Goal: Information Seeking & Learning: Understand process/instructions

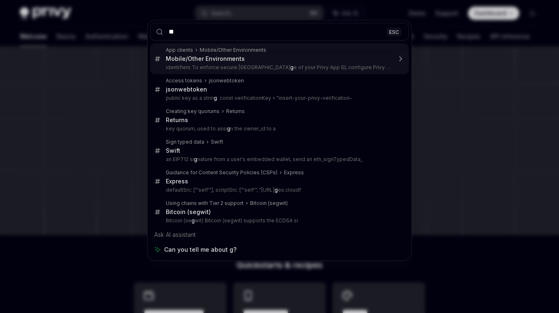
type input "***"
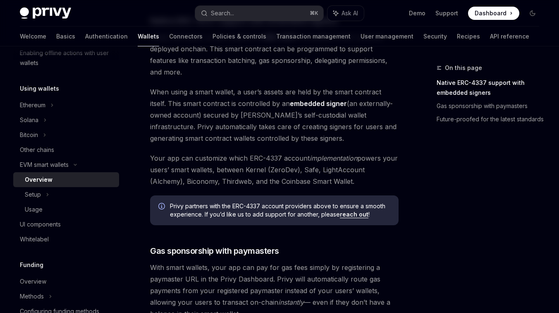
scroll to position [459, 0]
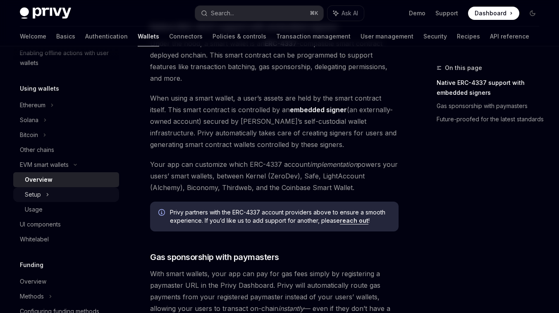
click at [50, 190] on div "Setup" at bounding box center [66, 194] width 106 height 15
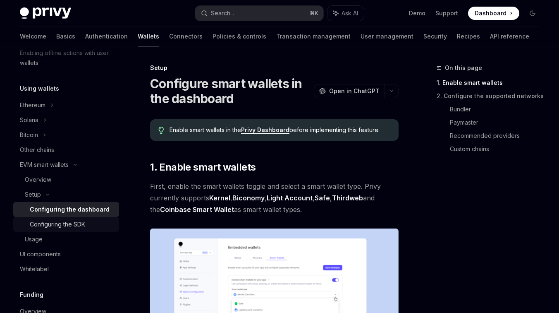
click at [62, 223] on div "Configuring the SDK" at bounding box center [57, 224] width 55 height 10
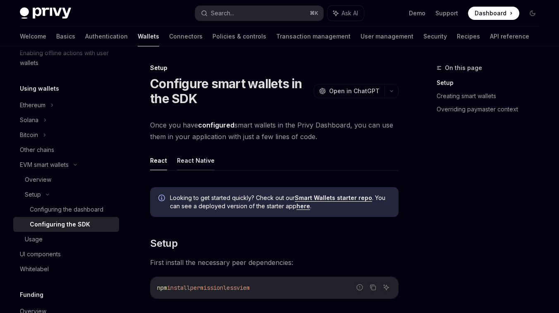
click at [192, 154] on button "React Native" at bounding box center [196, 160] width 38 height 19
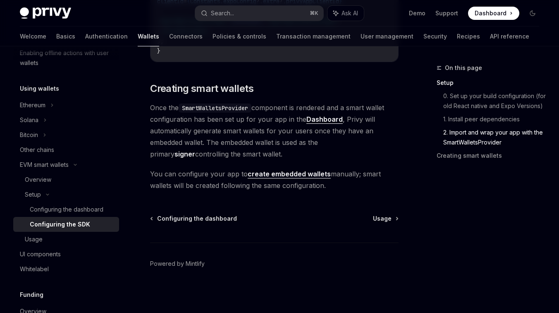
scroll to position [797, 0]
click at [195, 149] on strong "signer" at bounding box center [185, 153] width 21 height 8
click at [393, 220] on link "Usage" at bounding box center [385, 217] width 25 height 8
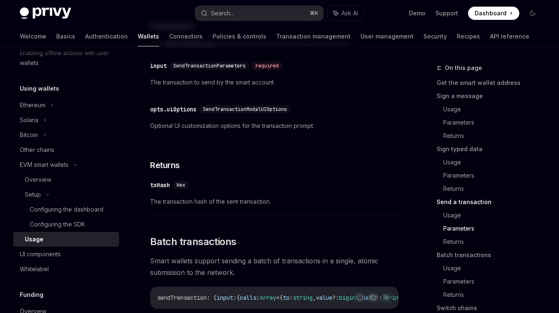
scroll to position [1590, 0]
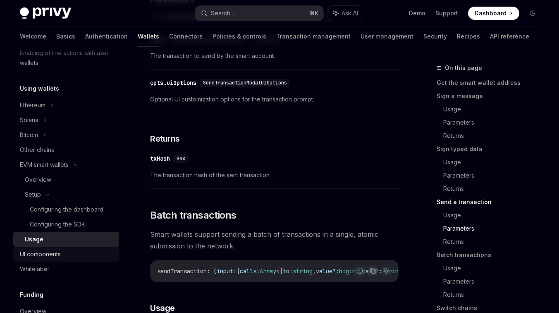
click at [72, 256] on div "UI components" at bounding box center [67, 254] width 94 height 10
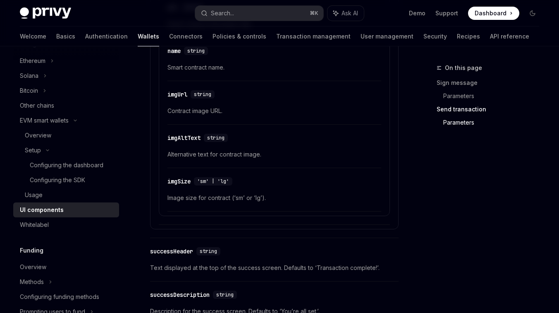
scroll to position [1528, 0]
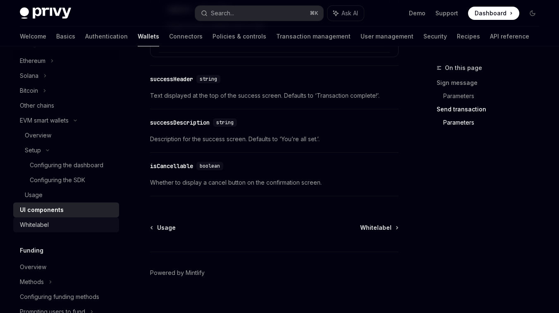
click at [70, 222] on div "Whitelabel" at bounding box center [67, 225] width 94 height 10
type textarea "*"
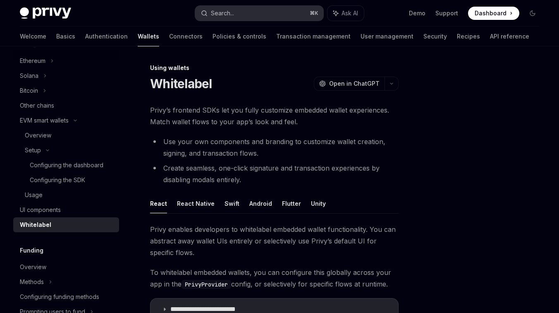
click at [280, 10] on button "Search... ⌘ K" at bounding box center [259, 13] width 128 height 15
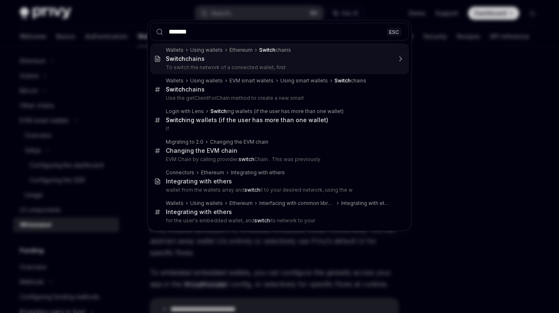
type input "********"
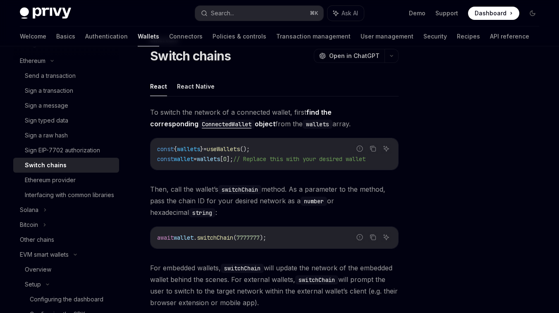
scroll to position [17, 0]
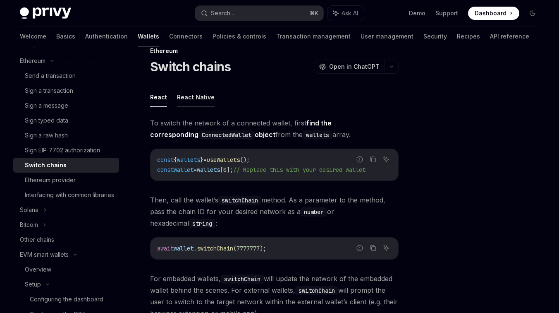
click at [192, 98] on button "React Native" at bounding box center [196, 96] width 38 height 19
type textarea "*"
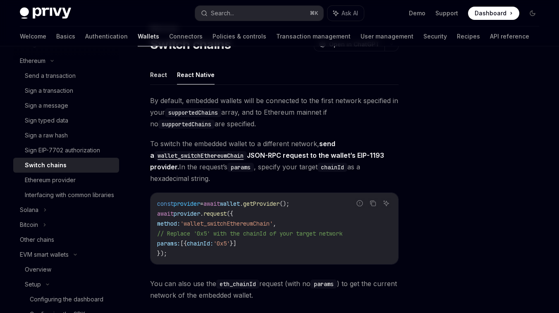
scroll to position [40, 0]
click at [202, 113] on code "supportedChains" at bounding box center [193, 112] width 56 height 9
copy code "supportedChains"
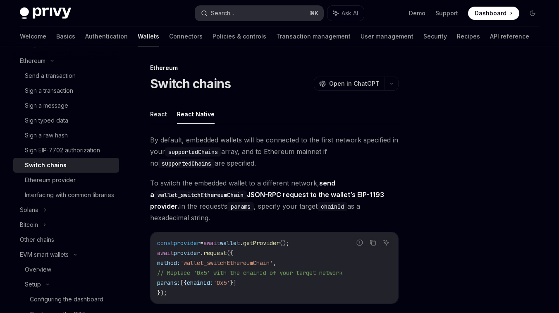
click at [221, 19] on button "Search... ⌘ K" at bounding box center [259, 13] width 128 height 15
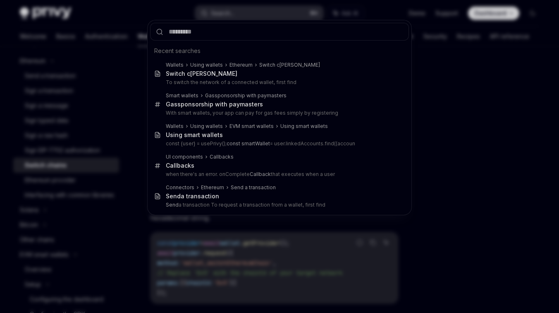
click at [221, 19] on div "Recent searches Wallets Using wallets Ethereum Switch c [PERSON_NAME] Switch c …" at bounding box center [279, 156] width 559 height 313
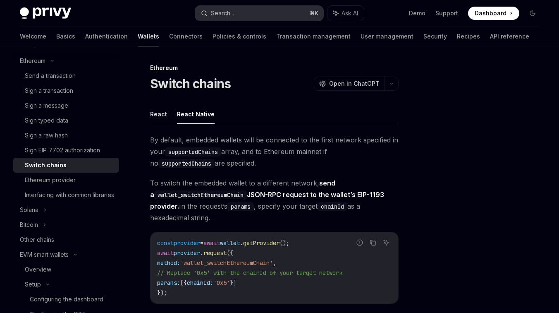
click at [221, 19] on button "Search... ⌘ K" at bounding box center [259, 13] width 128 height 15
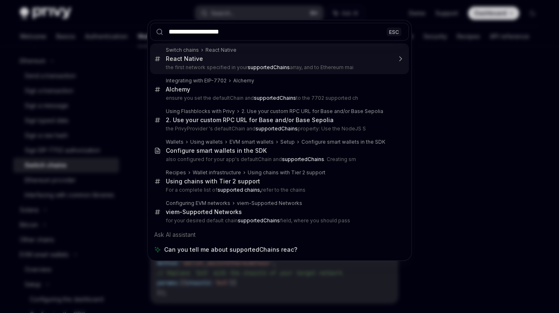
type input "**********"
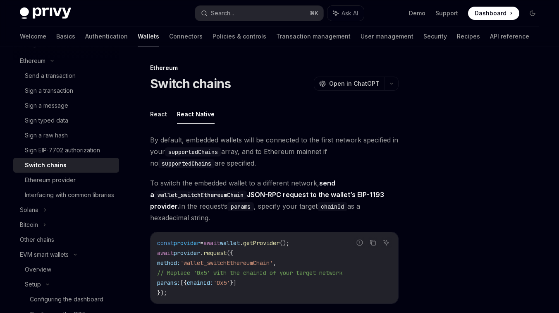
click at [200, 147] on code "supportedChains" at bounding box center [193, 151] width 56 height 9
click at [200, 153] on code "supportedChains" at bounding box center [193, 151] width 56 height 9
click at [249, 15] on button "Search... ⌘ K" at bounding box center [259, 13] width 128 height 15
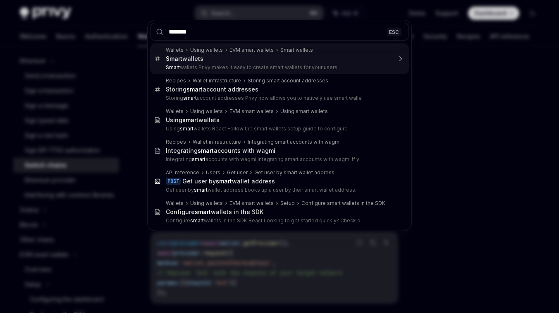
type input "********"
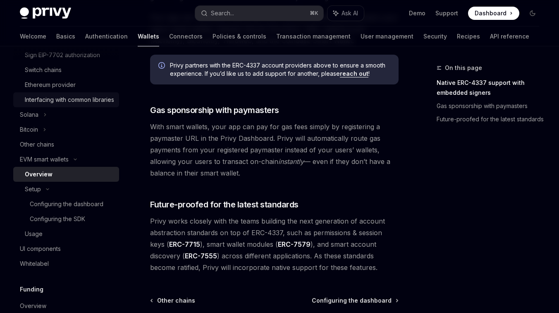
scroll to position [336, 0]
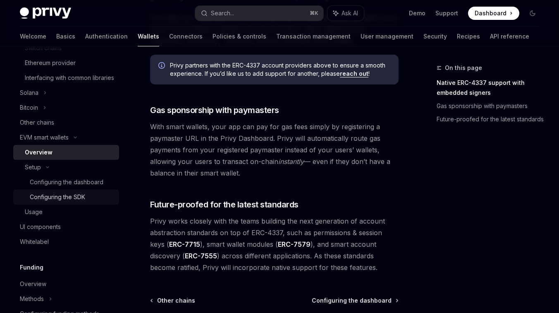
click at [69, 202] on div "Configuring the SDK" at bounding box center [57, 197] width 55 height 10
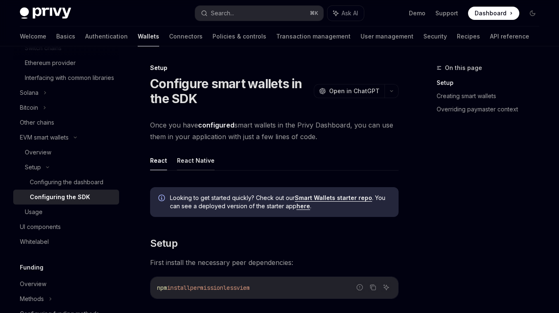
click at [211, 162] on button "React Native" at bounding box center [196, 160] width 38 height 19
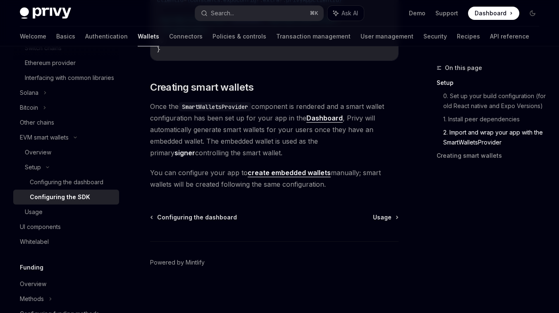
scroll to position [804, 0]
click at [60, 217] on div "Usage" at bounding box center [69, 212] width 89 height 10
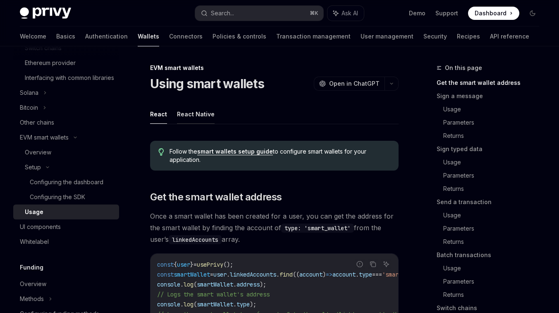
click at [201, 117] on button "React Native" at bounding box center [196, 113] width 38 height 19
type textarea "*"
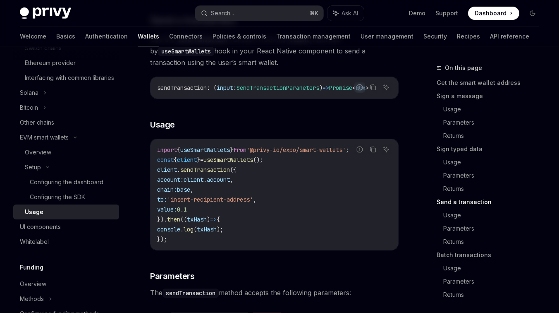
scroll to position [1090, 0]
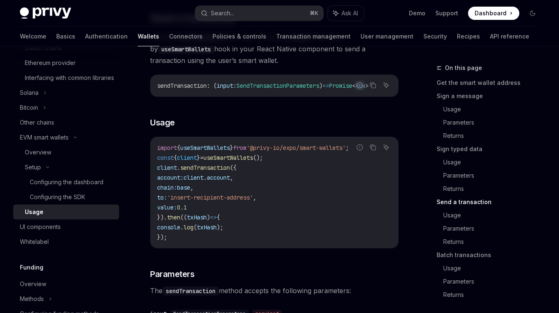
click at [194, 142] on div "Follow the React Native setup guide to configure smart wallets for your React N…" at bounding box center [274, 46] width 249 height 2004
click at [204, 161] on span "=" at bounding box center [201, 157] width 3 height 7
click at [230, 151] on span "useSmartWallets" at bounding box center [205, 147] width 50 height 7
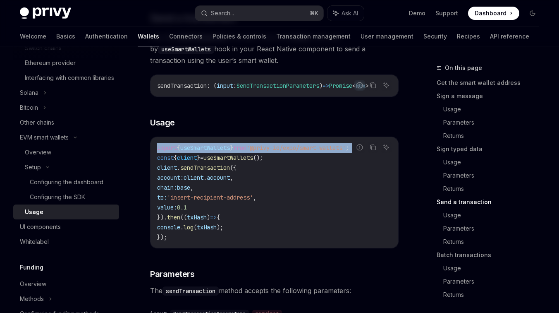
click at [230, 151] on span "useSmartWallets" at bounding box center [205, 147] width 50 height 7
copy code "import { useSmartWallets } from '@privy-io/expo/smart-wallets' ;"
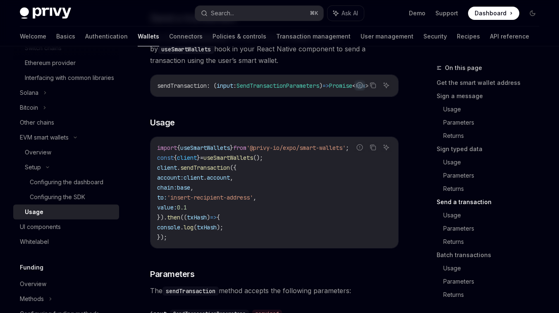
click at [214, 161] on span "useSmartWallets" at bounding box center [229, 157] width 50 height 7
copy code "const { client } = useSmartWallets ();"
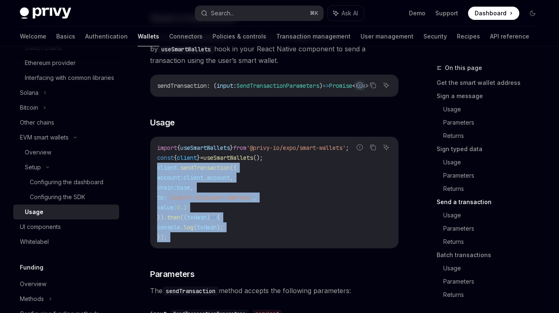
drag, startPoint x: 156, startPoint y: 176, endPoint x: 199, endPoint y: 243, distance: 79.6
click at [199, 244] on div "import { useSmartWallets } from '@privy-io/expo/smart-wallets' ; const { client…" at bounding box center [275, 192] width 248 height 111
copy code "client . sendTransaction ({ account: client . account , chain: base , to: 'inse…"
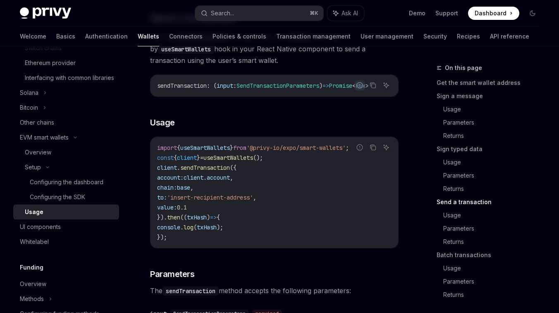
click at [235, 161] on span "useSmartWallets" at bounding box center [229, 157] width 50 height 7
copy code "const { client } = useSmartWallets ();"
click at [244, 151] on span "from" at bounding box center [239, 147] width 13 height 7
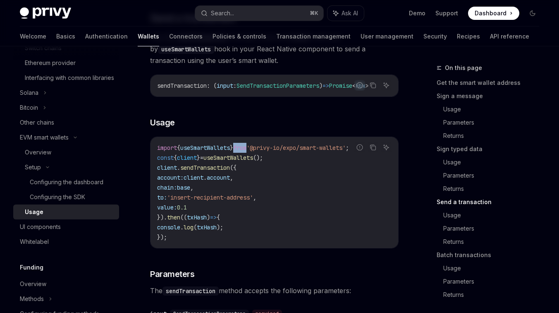
click at [244, 151] on span "from" at bounding box center [239, 147] width 13 height 7
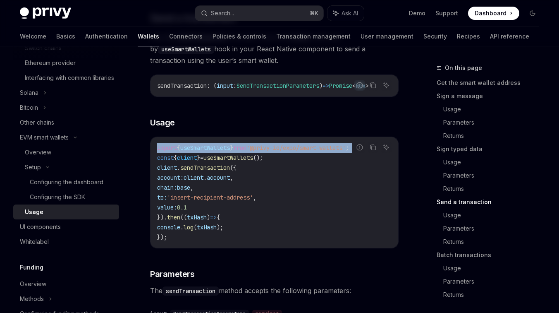
click at [244, 151] on span "from" at bounding box center [239, 147] width 13 height 7
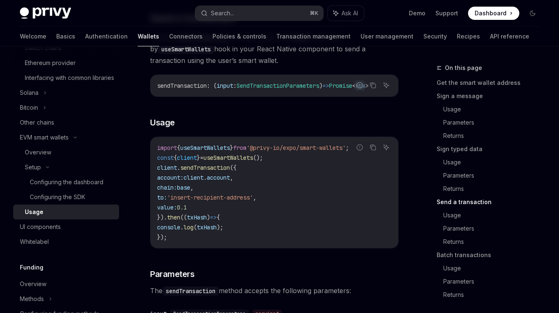
click at [242, 161] on span "useSmartWallets" at bounding box center [229, 157] width 50 height 7
copy code "const { client } = useSmartWallets ();"
click at [228, 171] on span "sendTransaction" at bounding box center [205, 167] width 50 height 7
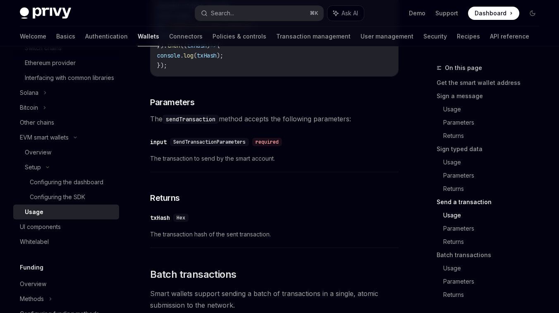
scroll to position [1257, 0]
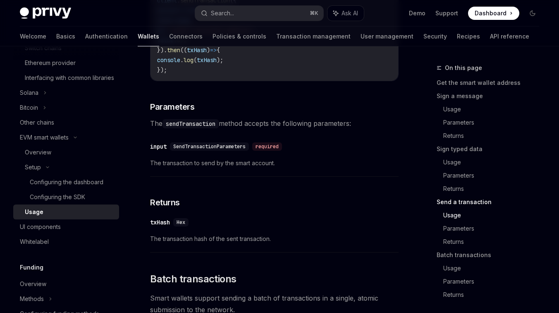
click at [230, 150] on span "SendTransactionParameters" at bounding box center [209, 146] width 72 height 7
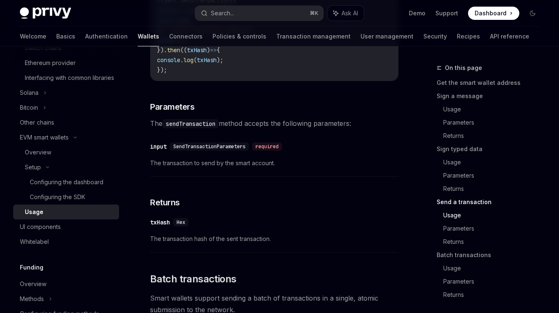
click at [246, 150] on span "SendTransactionParameters" at bounding box center [209, 146] width 72 height 7
drag, startPoint x: 250, startPoint y: 158, endPoint x: 174, endPoint y: 156, distance: 75.7
click at [174, 151] on div "SendTransactionParameters" at bounding box center [209, 146] width 79 height 8
copy span "SendTransactionParameters"
click at [222, 16] on div "Search..." at bounding box center [222, 13] width 23 height 10
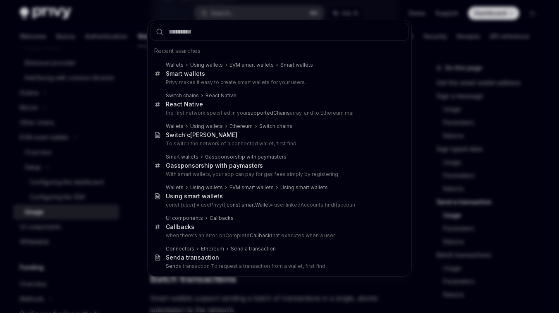
type input "**********"
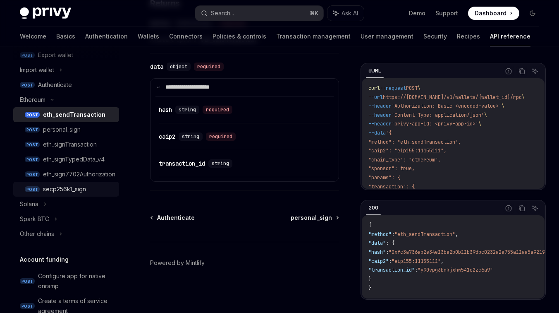
scroll to position [214, 0]
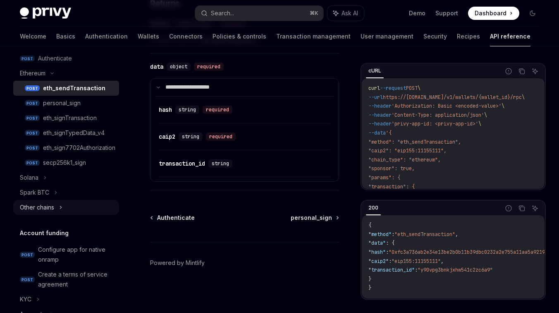
click at [41, 208] on div "Other chains" at bounding box center [37, 207] width 34 height 10
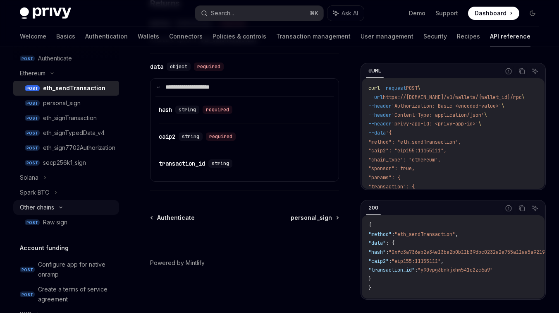
type textarea "*"
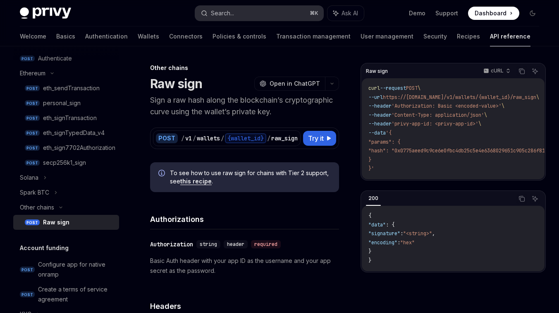
click at [240, 11] on button "Search... ⌘ K" at bounding box center [259, 13] width 128 height 15
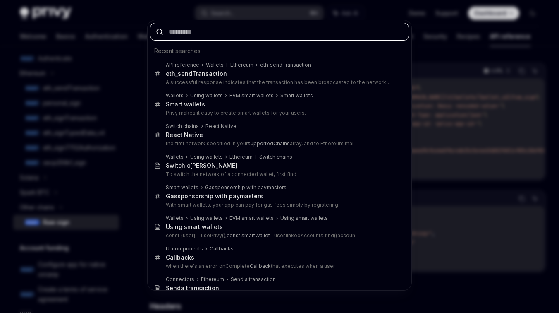
click at [233, 29] on input "text" at bounding box center [279, 32] width 259 height 18
paste input "**********"
type input "**********"
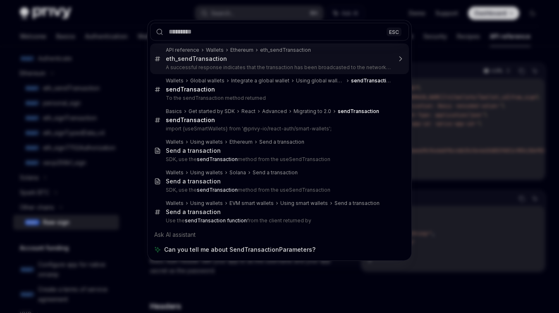
type textarea "*"
